Goal: Task Accomplishment & Management: Complete application form

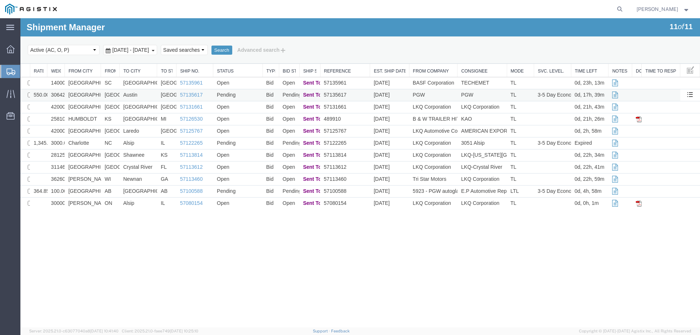
click at [99, 92] on td "[GEOGRAPHIC_DATA]" at bounding box center [83, 95] width 36 height 12
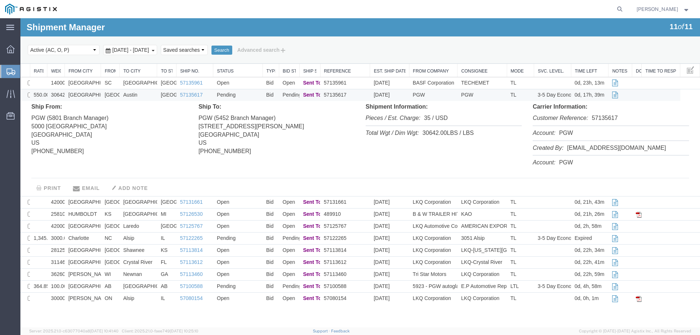
click at [99, 94] on td "[GEOGRAPHIC_DATA]" at bounding box center [83, 95] width 36 height 12
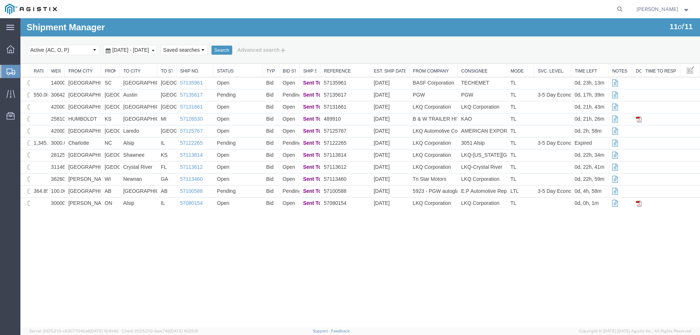
click at [9, 70] on icon at bounding box center [11, 72] width 9 height 7
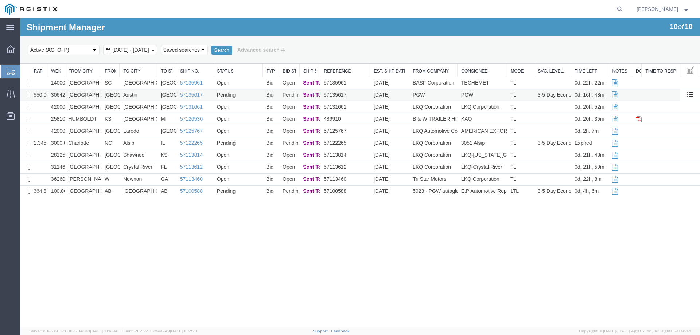
click at [251, 92] on td "Pending" at bounding box center [237, 95] width 49 height 12
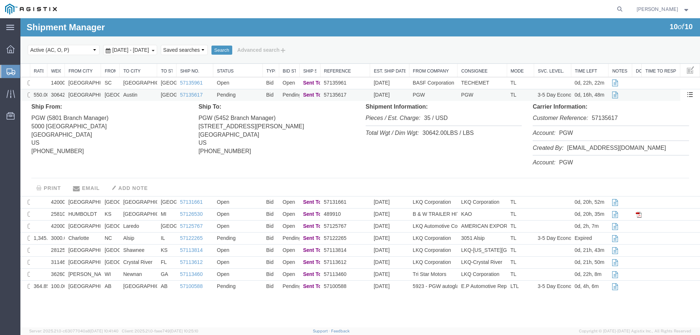
click at [251, 92] on td "Pending" at bounding box center [237, 95] width 49 height 12
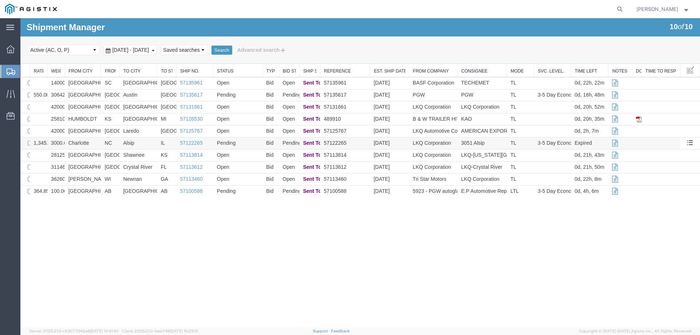
click at [93, 144] on td "Charlotte" at bounding box center [83, 143] width 36 height 12
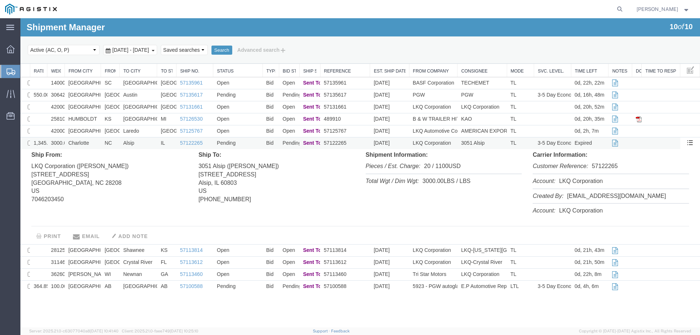
click at [93, 144] on td "Charlotte" at bounding box center [83, 143] width 36 height 12
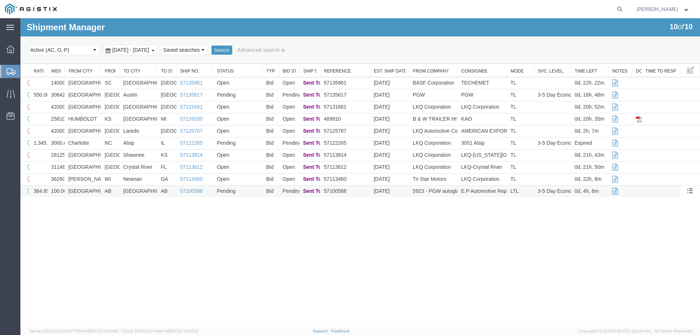
click at [101, 191] on td "AB" at bounding box center [110, 192] width 19 height 12
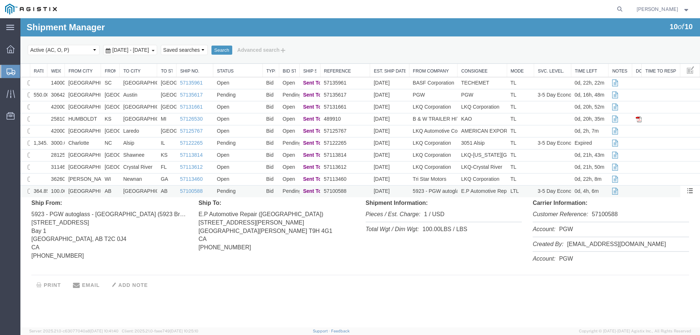
click at [101, 191] on td "AB" at bounding box center [110, 192] width 19 height 12
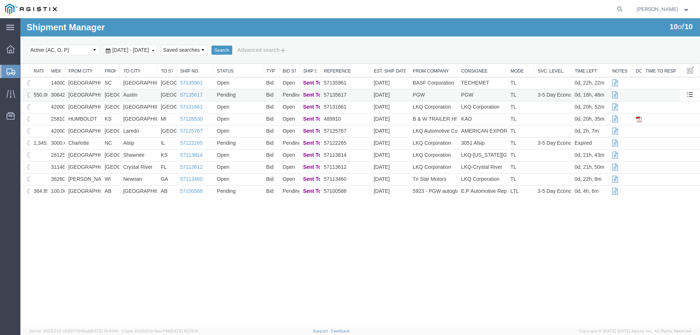
click at [108, 96] on td "[GEOGRAPHIC_DATA]" at bounding box center [110, 95] width 19 height 12
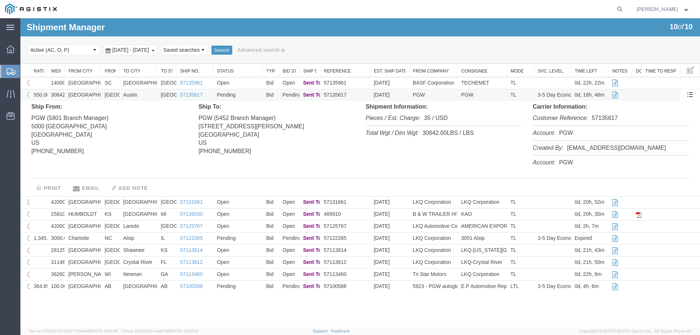
click at [108, 96] on td "[GEOGRAPHIC_DATA]" at bounding box center [110, 95] width 19 height 12
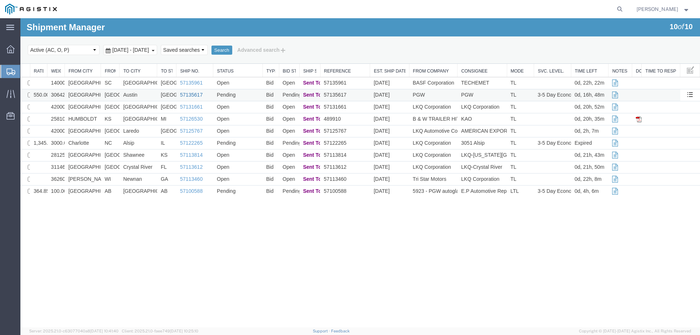
click at [196, 93] on link "57135617" at bounding box center [191, 95] width 23 height 6
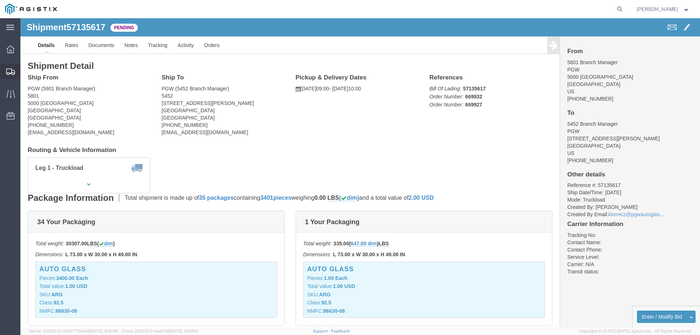
click at [11, 74] on icon at bounding box center [10, 72] width 9 height 7
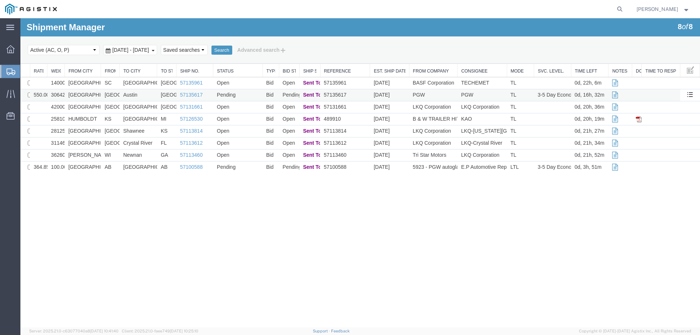
click at [98, 92] on td "[GEOGRAPHIC_DATA]" at bounding box center [83, 95] width 36 height 12
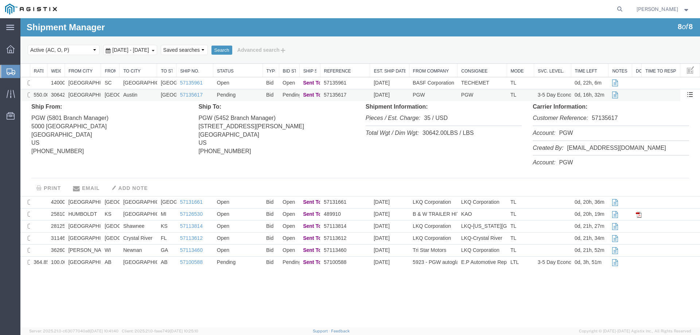
click at [98, 92] on td "[GEOGRAPHIC_DATA]" at bounding box center [83, 95] width 36 height 12
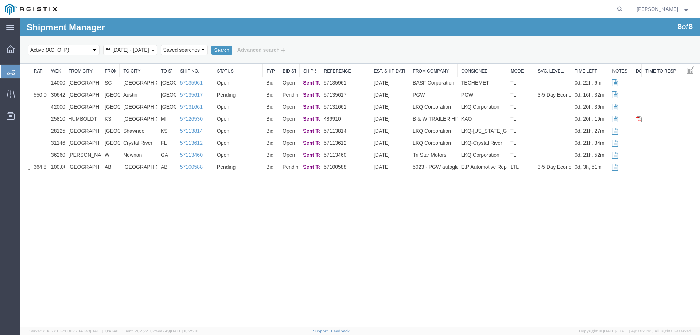
click at [4, 69] on div at bounding box center [10, 71] width 20 height 13
click at [154, 92] on td "Austin" at bounding box center [139, 95] width 38 height 12
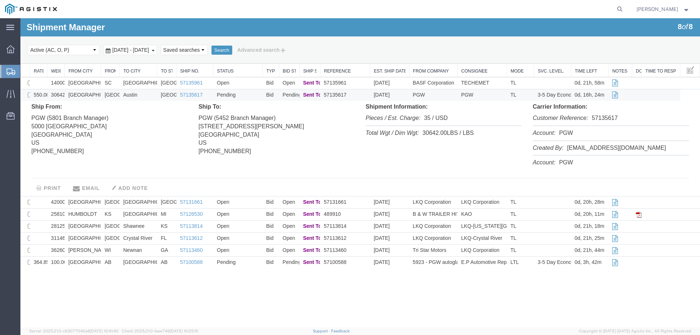
click at [150, 94] on td "Austin" at bounding box center [139, 95] width 38 height 12
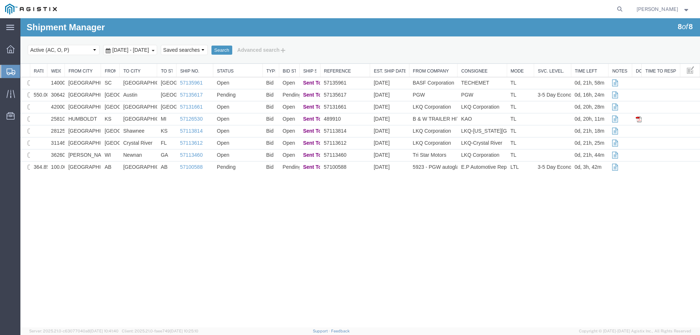
click at [12, 73] on icon at bounding box center [11, 72] width 9 height 7
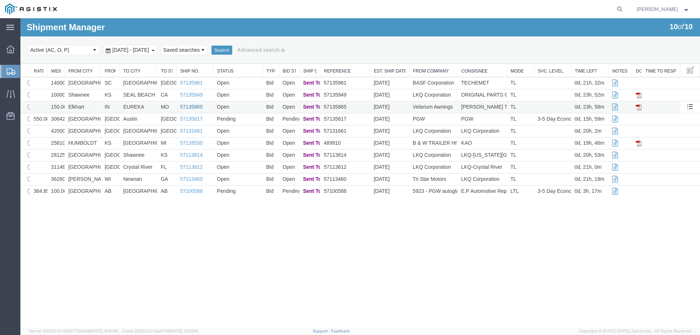
click at [190, 105] on link "57135865" at bounding box center [191, 107] width 23 height 6
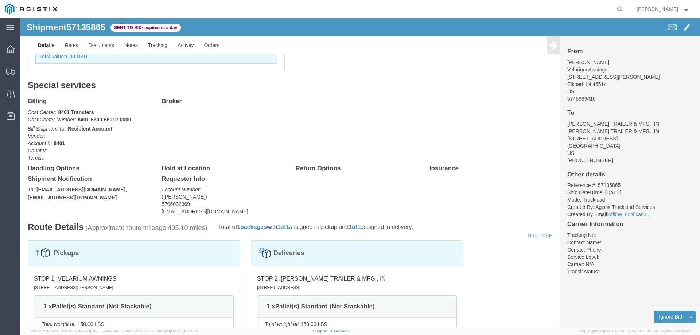
scroll to position [227, 0]
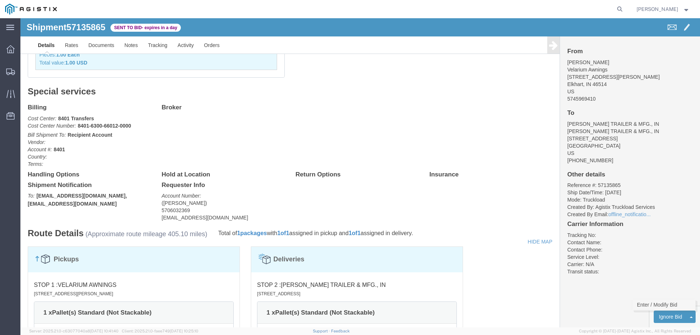
click link "Enter / Modify Bid"
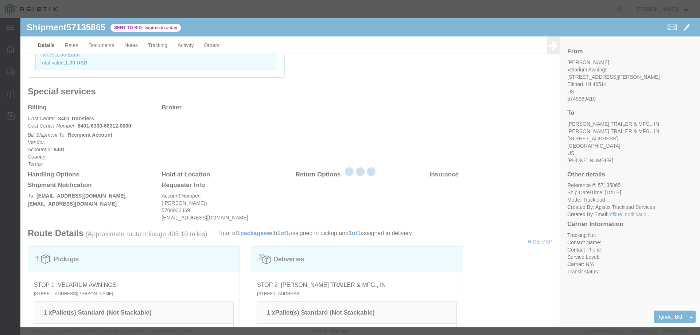
select select "146"
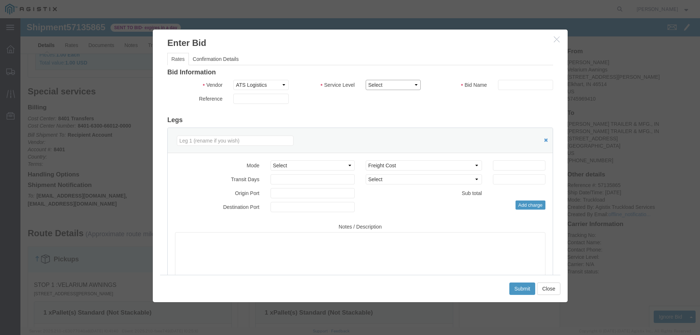
click select "Select CONESTOGA DFRM/STEP Economy TL Flatbed Intermodal LTL Standard Next Day …"
select select "25032"
click select "Select CONESTOGA DFRM/STEP Economy TL Flatbed Intermodal LTL Standard Next Day …"
click input "text"
type input "ats"
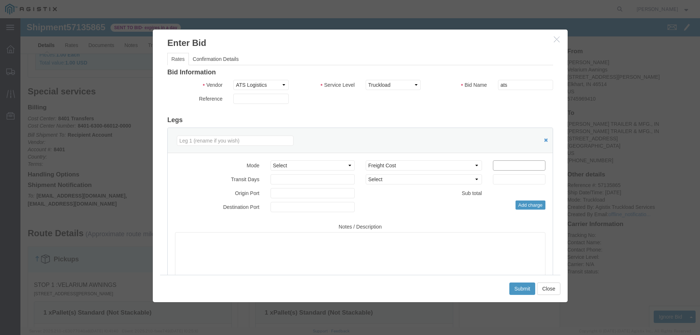
click input "number"
type input "725"
click button "Submit"
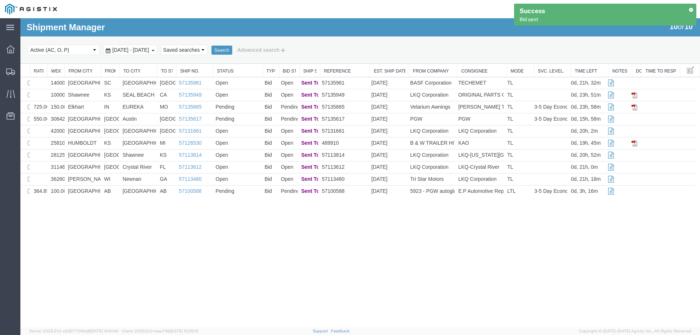
scroll to position [0, 0]
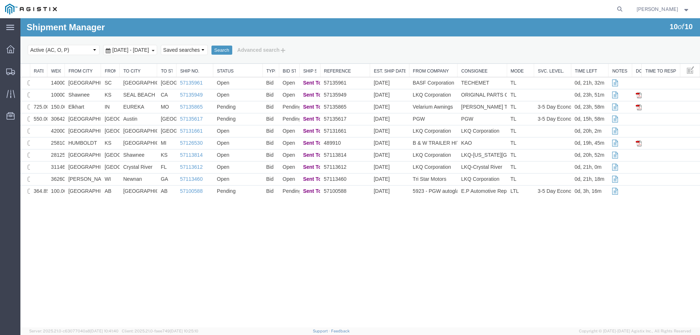
click at [92, 105] on td "Elkhart" at bounding box center [83, 107] width 36 height 12
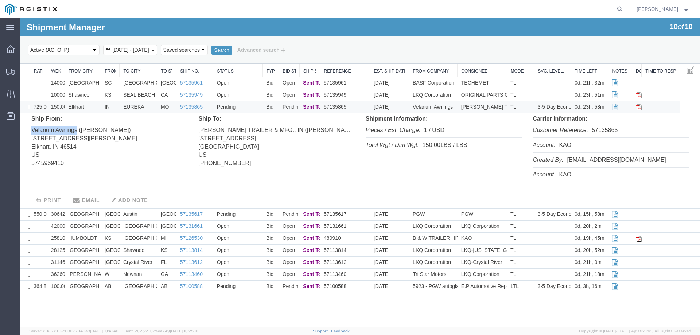
drag, startPoint x: 30, startPoint y: 128, endPoint x: 76, endPoint y: 133, distance: 46.9
click at [76, 133] on div "Ship From: Velarium Awnings ([PERSON_NAME]) [STREET_ADDRESS][PERSON_NAME] US 57…" at bounding box center [109, 145] width 167 height 60
copy address "Velarium Awnings"
click at [102, 104] on td "IN" at bounding box center [110, 107] width 19 height 12
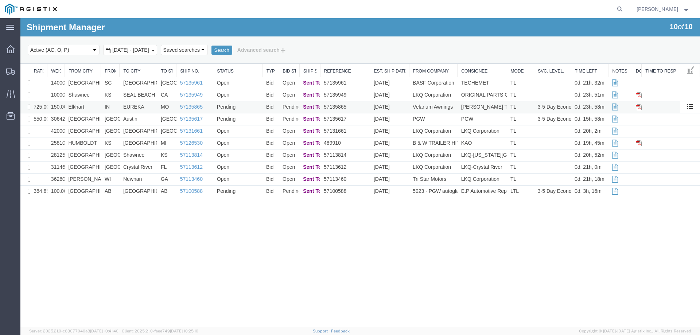
click at [93, 104] on td "Elkhart" at bounding box center [83, 107] width 36 height 12
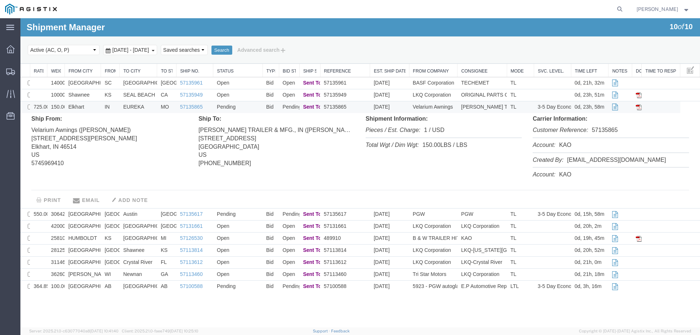
click at [94, 105] on td "Elkhart" at bounding box center [83, 107] width 36 height 12
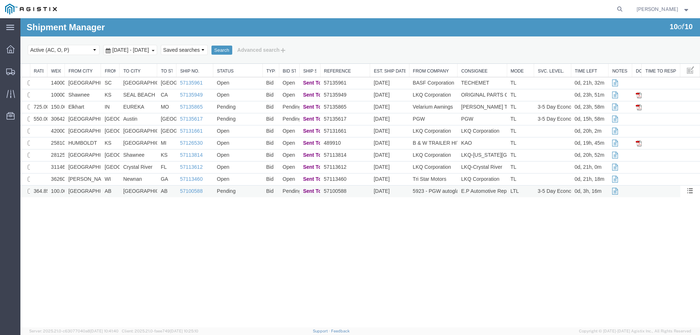
click at [88, 191] on td "[GEOGRAPHIC_DATA]" at bounding box center [83, 192] width 36 height 12
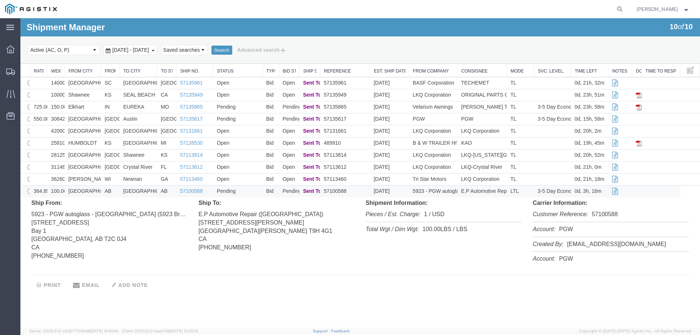
click at [90, 190] on td "[GEOGRAPHIC_DATA]" at bounding box center [83, 192] width 36 height 12
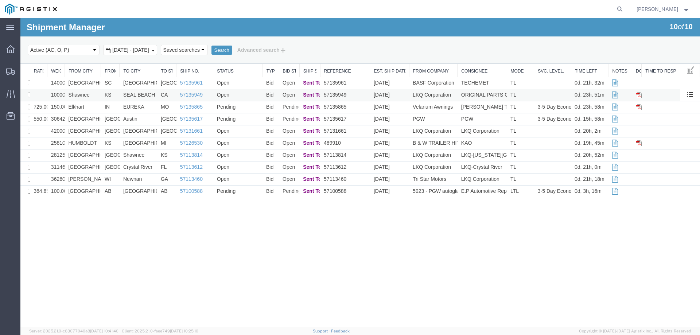
click at [91, 96] on td "Shawnee" at bounding box center [83, 95] width 36 height 12
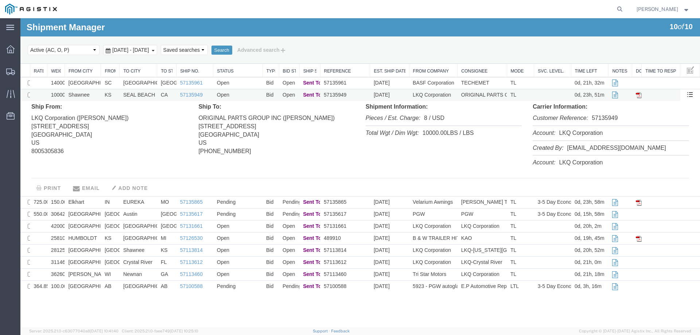
click at [91, 96] on td "Shawnee" at bounding box center [83, 95] width 36 height 12
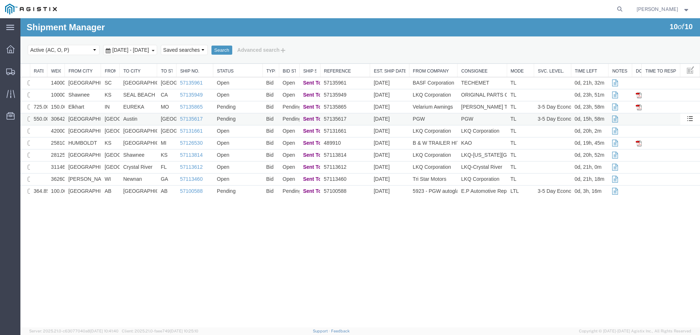
click at [441, 118] on td "PGW" at bounding box center [433, 119] width 48 height 12
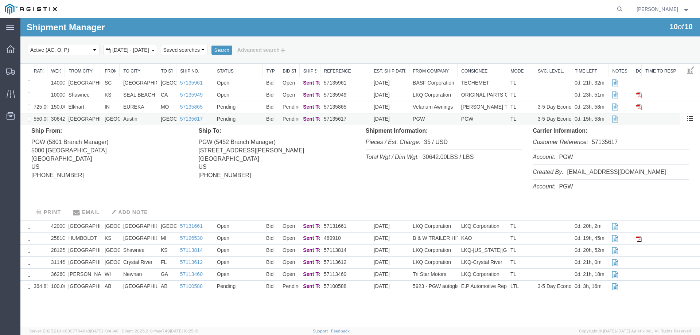
click at [441, 118] on td "PGW" at bounding box center [433, 119] width 48 height 12
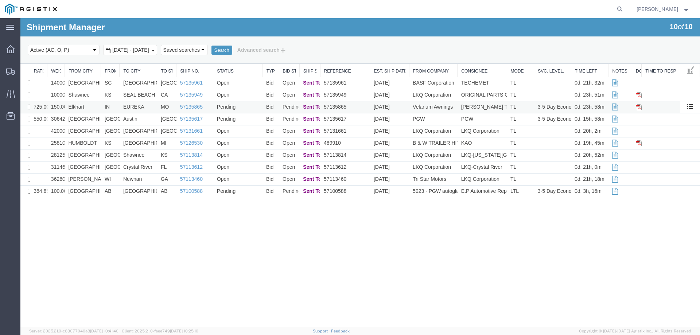
click at [91, 107] on td "Elkhart" at bounding box center [83, 107] width 36 height 12
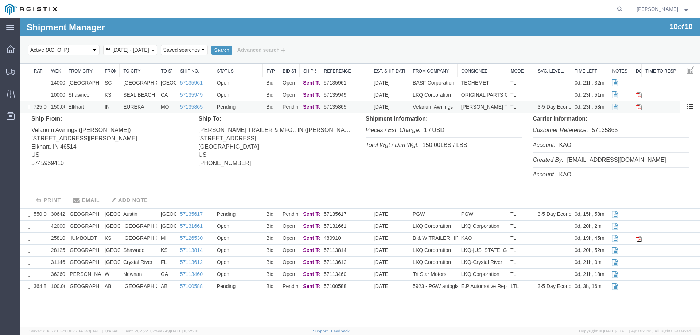
click at [91, 107] on td "Elkhart" at bounding box center [83, 107] width 36 height 12
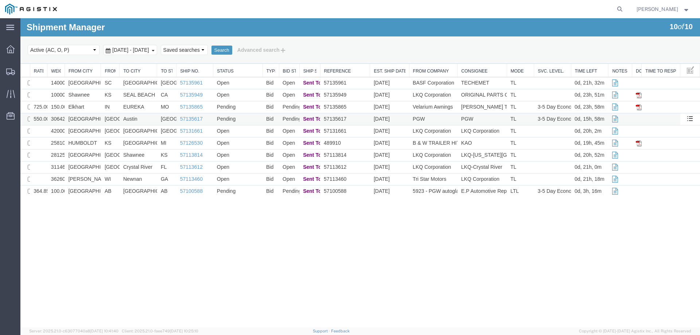
click at [93, 119] on td "[GEOGRAPHIC_DATA]" at bounding box center [83, 119] width 36 height 12
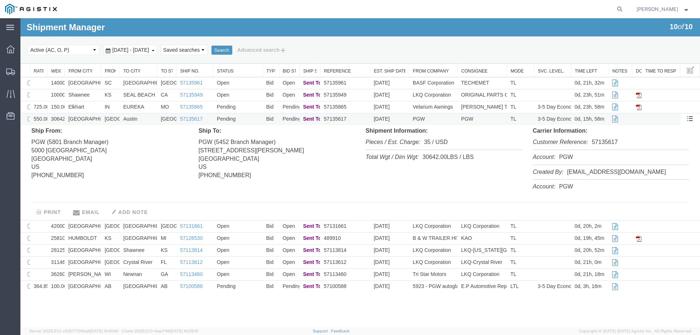
click at [93, 119] on td "[GEOGRAPHIC_DATA]" at bounding box center [83, 119] width 36 height 12
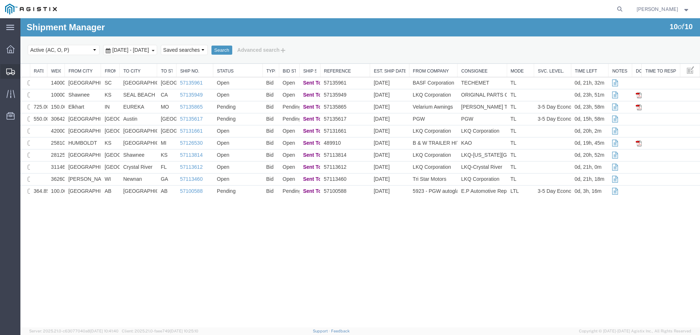
click at [11, 70] on icon at bounding box center [10, 72] width 9 height 7
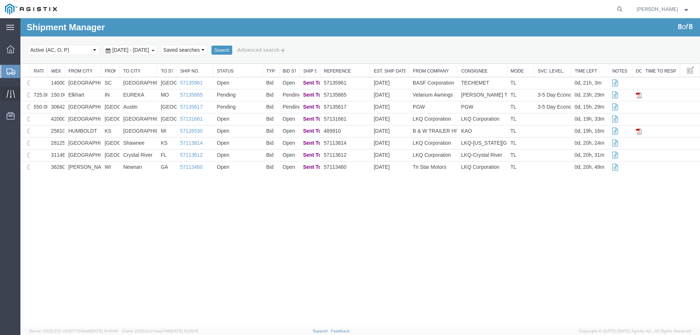
click at [11, 92] on icon at bounding box center [10, 94] width 8 height 8
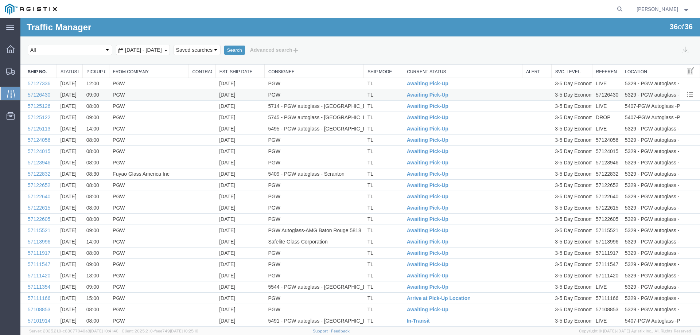
click at [255, 96] on td "[DATE]" at bounding box center [239, 94] width 49 height 11
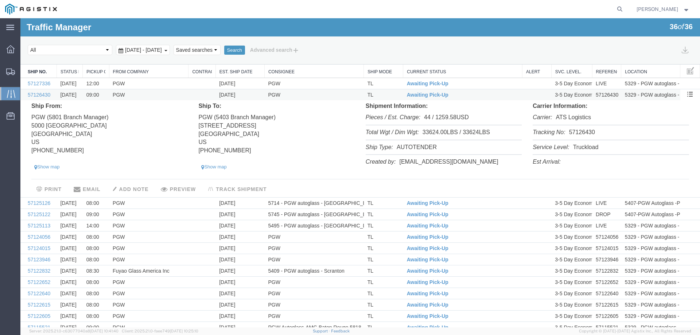
click at [255, 96] on td "[DATE]" at bounding box center [239, 94] width 49 height 11
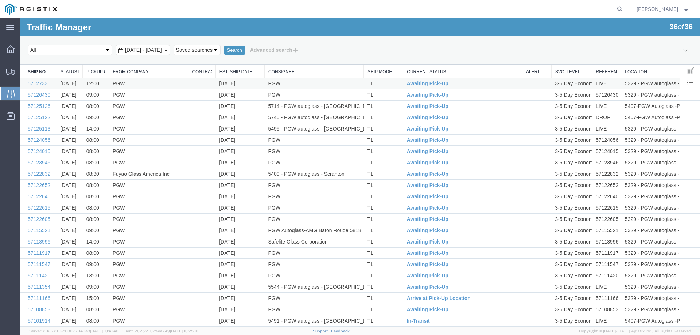
click at [252, 82] on td "[DATE]" at bounding box center [239, 83] width 49 height 11
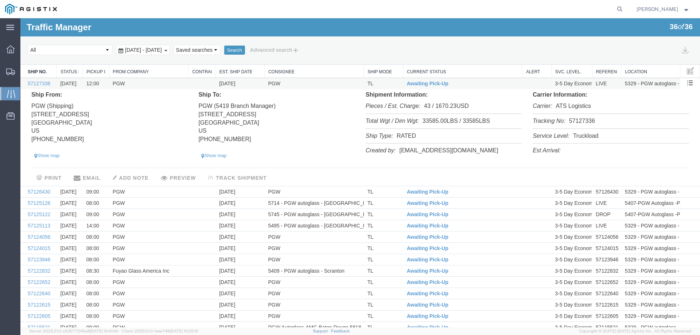
click at [252, 82] on td "[DATE]" at bounding box center [239, 83] width 49 height 11
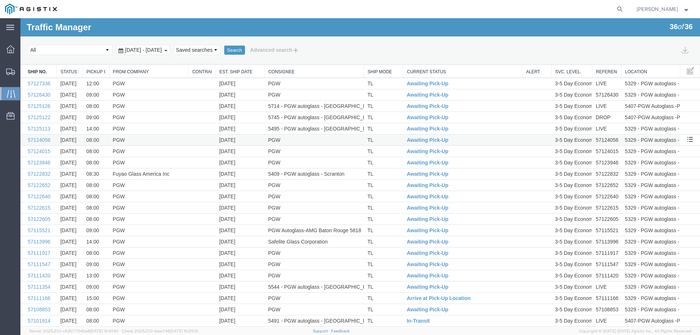
click at [246, 137] on td "[DATE]" at bounding box center [239, 140] width 49 height 11
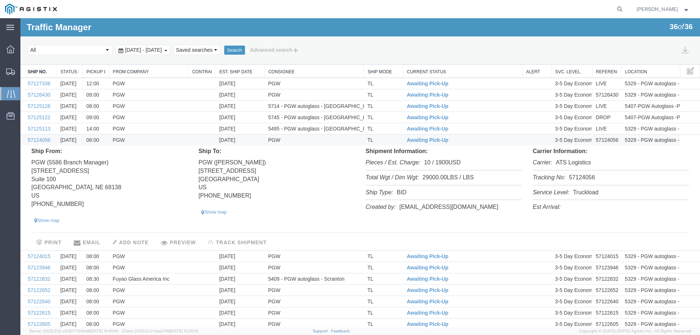
click at [246, 138] on td "[DATE]" at bounding box center [239, 140] width 49 height 11
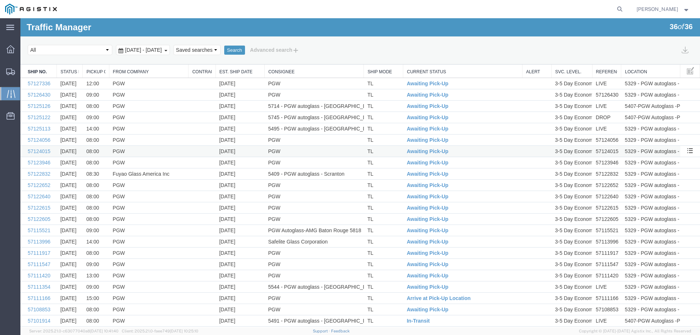
click at [246, 150] on td "[DATE]" at bounding box center [239, 151] width 49 height 11
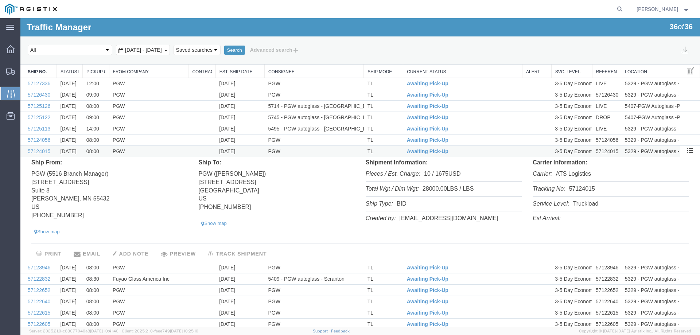
click at [246, 150] on td "[DATE]" at bounding box center [239, 151] width 49 height 11
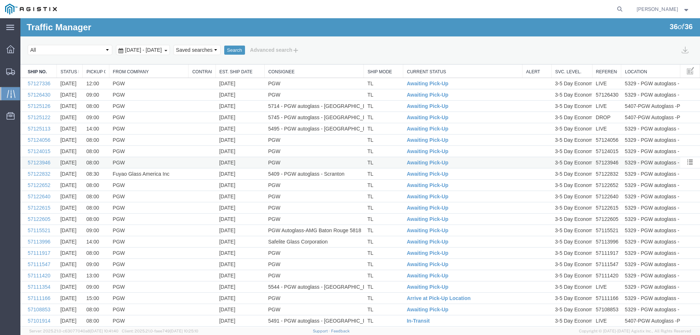
click at [247, 163] on td "[DATE]" at bounding box center [239, 162] width 49 height 11
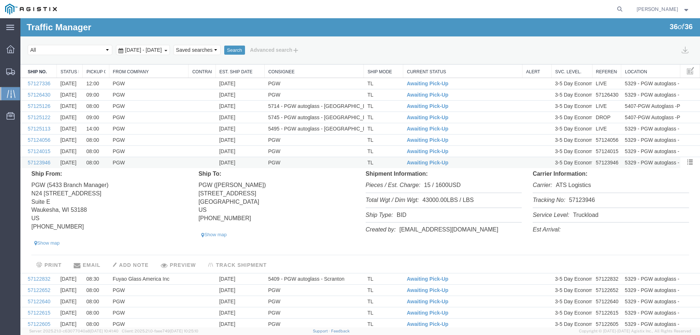
click at [247, 163] on td "[DATE]" at bounding box center [239, 162] width 49 height 11
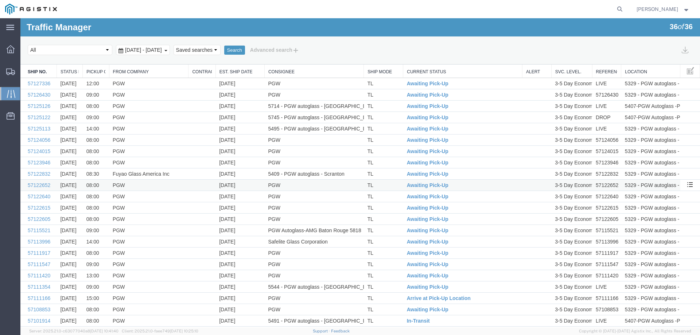
click at [247, 183] on td "[DATE]" at bounding box center [239, 185] width 49 height 11
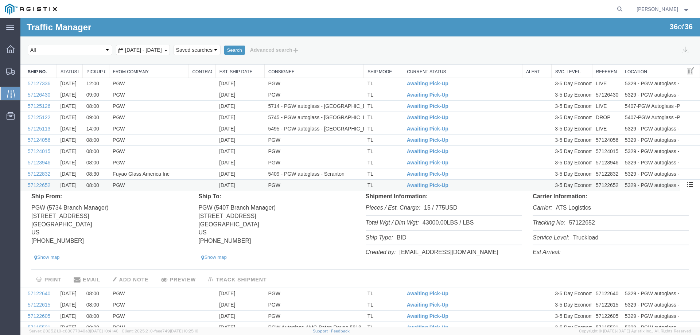
click at [247, 183] on td "[DATE]" at bounding box center [239, 185] width 49 height 11
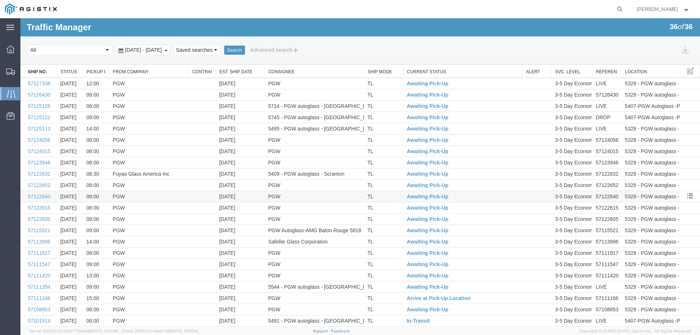
click at [248, 197] on td "[DATE]" at bounding box center [239, 196] width 49 height 11
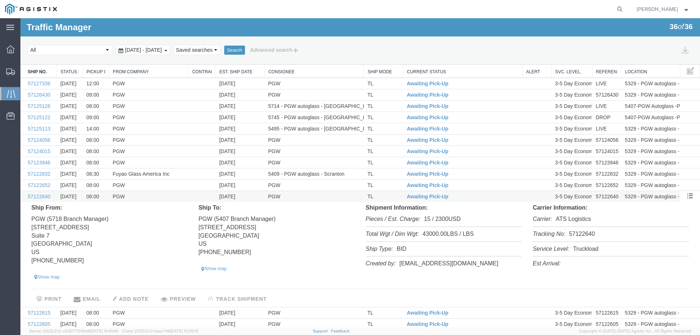
click at [248, 197] on td "[DATE]" at bounding box center [239, 196] width 49 height 11
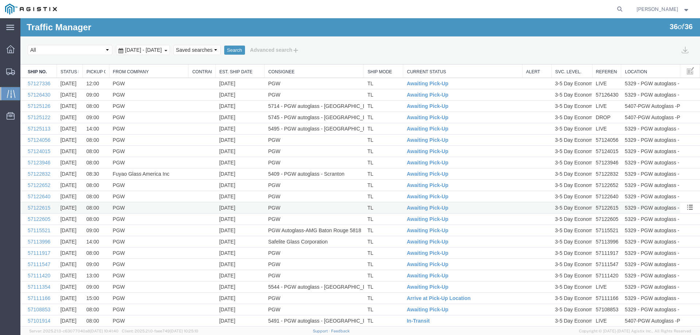
click at [248, 207] on td "[DATE]" at bounding box center [239, 207] width 49 height 11
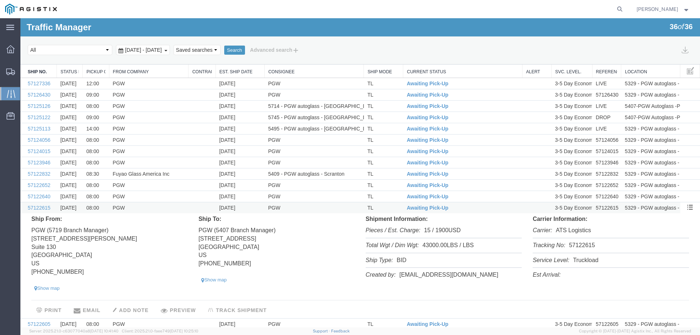
click at [248, 207] on td "[DATE]" at bounding box center [239, 207] width 49 height 11
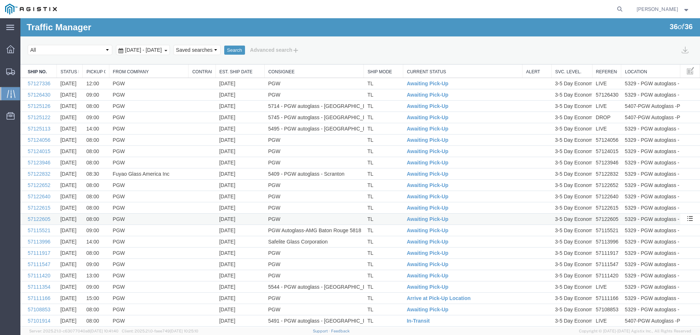
click at [247, 218] on td "[DATE]" at bounding box center [239, 219] width 49 height 11
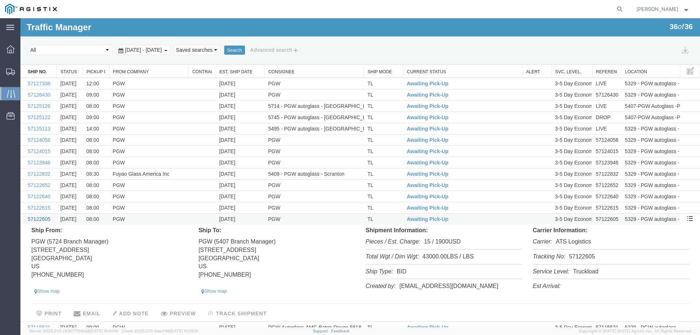
click at [38, 218] on link "57122605" at bounding box center [39, 219] width 23 height 6
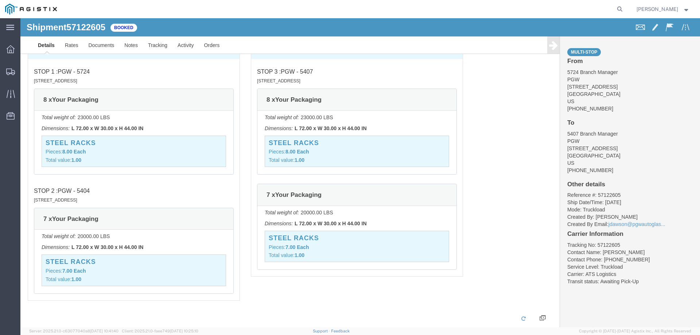
scroll to position [649, 0]
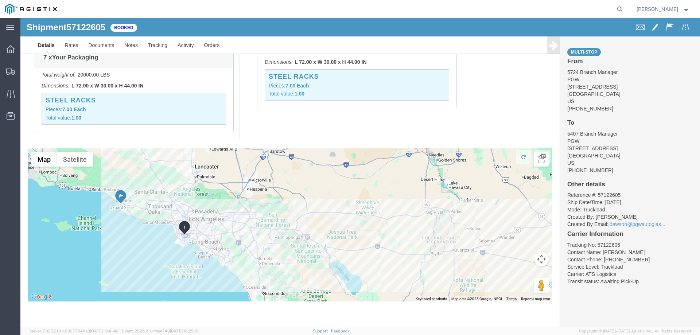
drag, startPoint x: 85, startPoint y: 217, endPoint x: 150, endPoint y: 228, distance: 66.1
click div
click at [12, 70] on icon at bounding box center [10, 72] width 9 height 7
